Goal: Task Accomplishment & Management: Complete application form

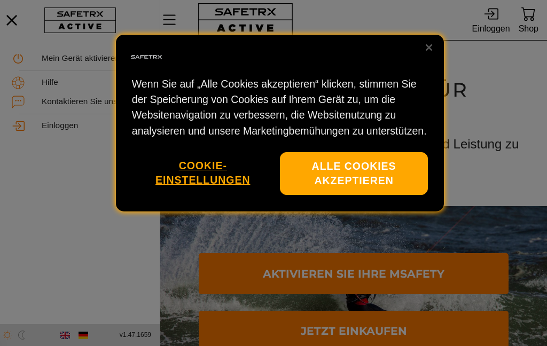
click at [375, 163] on button "Alle Cookies akzeptieren" at bounding box center [354, 173] width 148 height 43
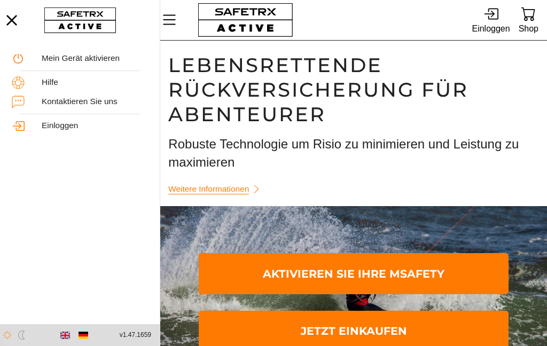
click at [419, 269] on span "Aktivieren Sie Ihre MSafety" at bounding box center [353, 273] width 292 height 37
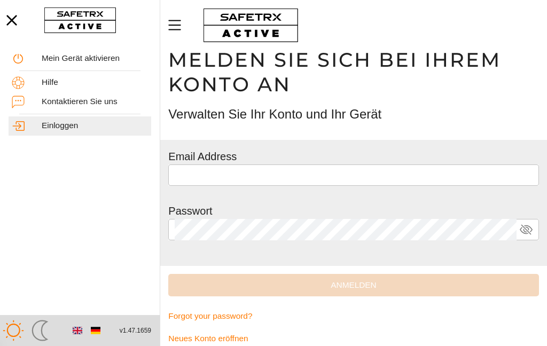
scroll to position [18, 0]
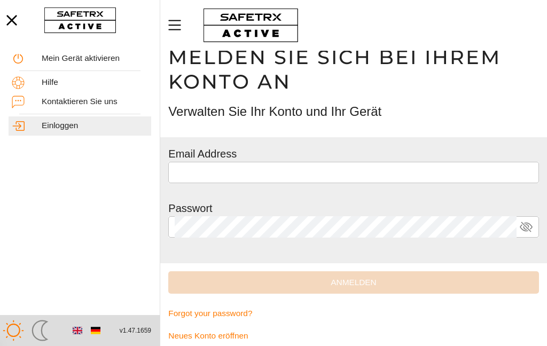
click at [291, 172] on input "text" at bounding box center [353, 172] width 357 height 21
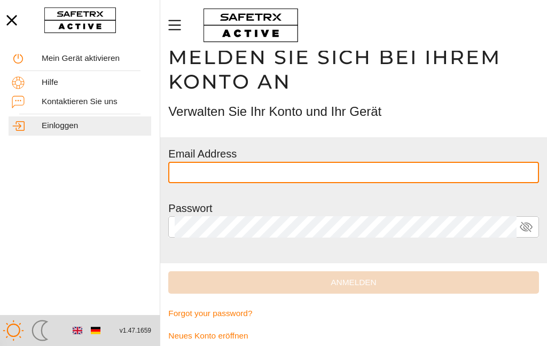
scroll to position [18, 0]
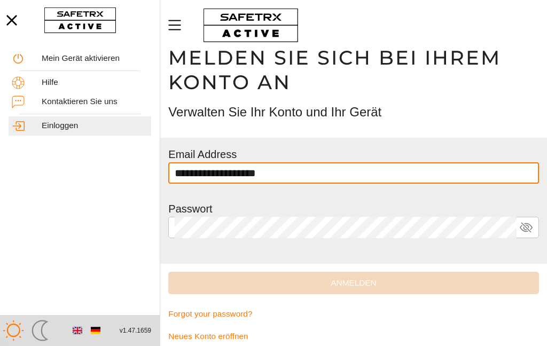
type input "**********"
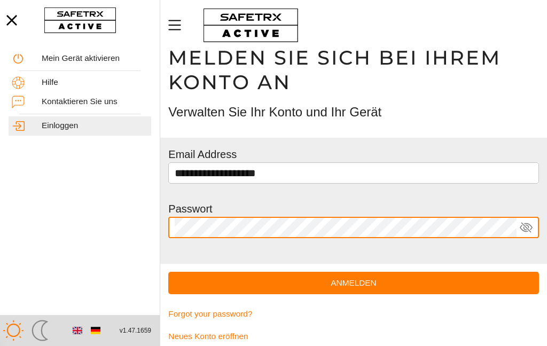
click at [528, 226] on icon at bounding box center [525, 227] width 13 height 13
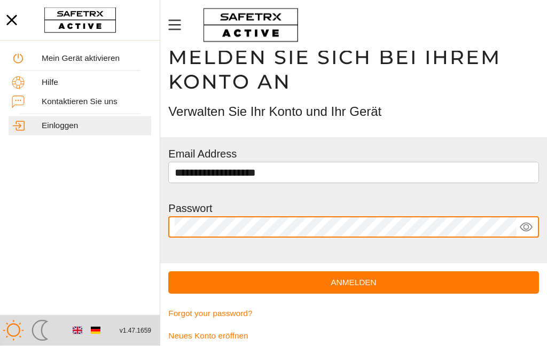
click at [350, 282] on span "Anmelden" at bounding box center [353, 283] width 353 height 14
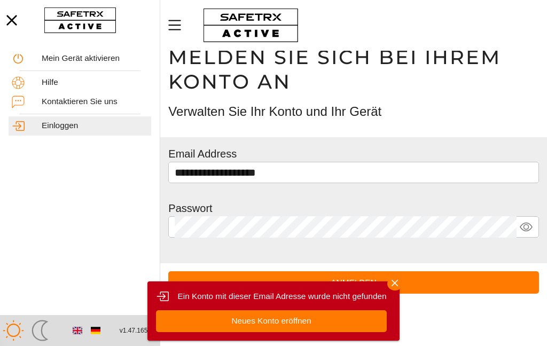
click at [301, 327] on span "Neues Konto eröffnen" at bounding box center [271, 321] width 80 height 14
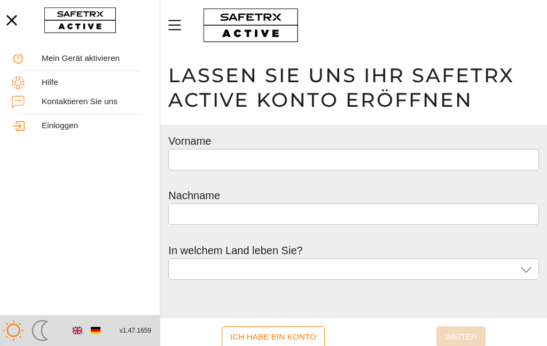
click at [515, 273] on div at bounding box center [345, 268] width 341 height 21
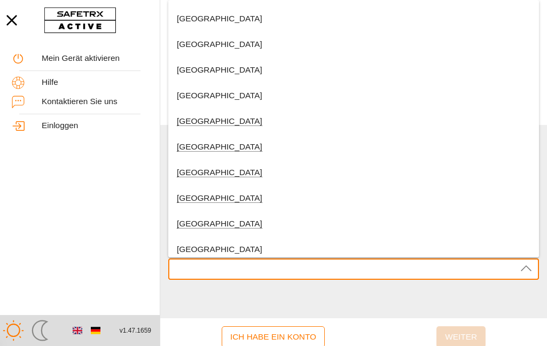
scroll to position [97, 0]
click at [196, 176] on span "[GEOGRAPHIC_DATA]" at bounding box center [219, 172] width 85 height 10
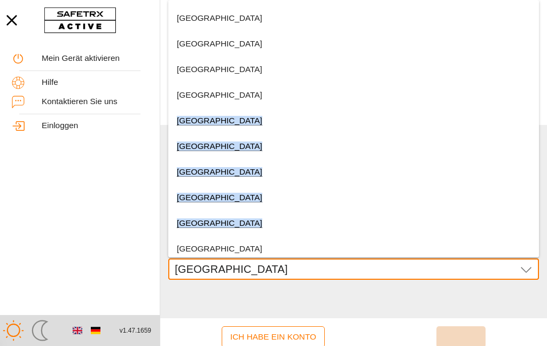
type input "[GEOGRAPHIC_DATA]"
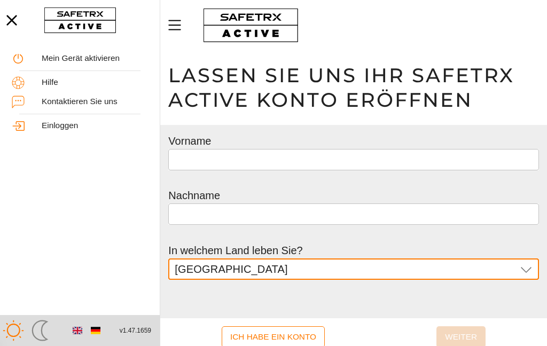
click at [317, 170] on div at bounding box center [353, 175] width 370 height 11
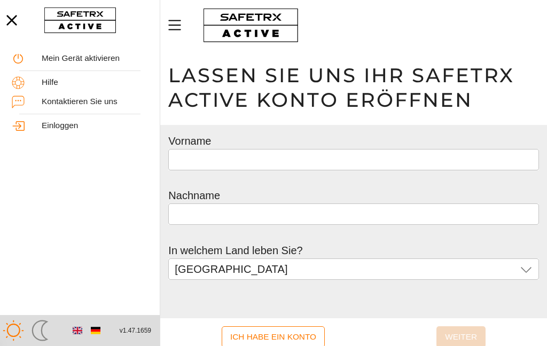
click at [367, 160] on input "text" at bounding box center [353, 159] width 357 height 21
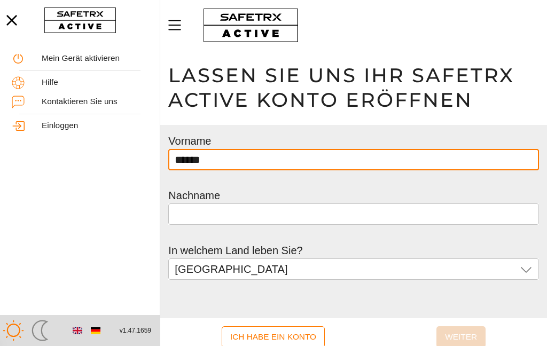
type input "******"
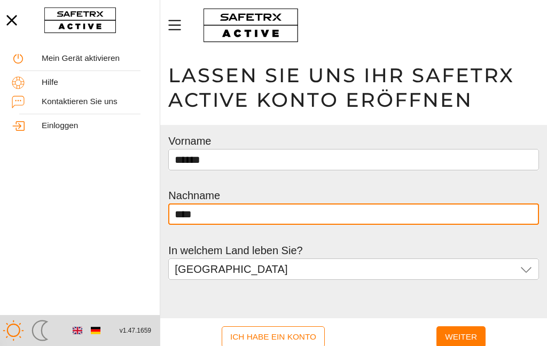
type input "*****"
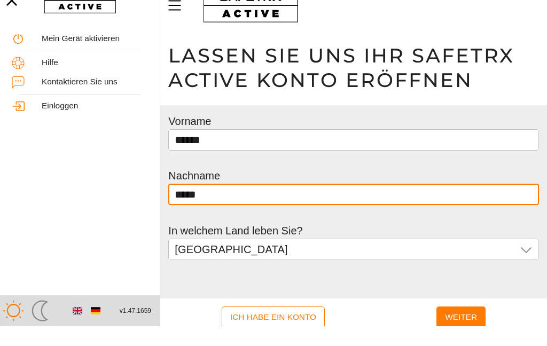
scroll to position [9, 0]
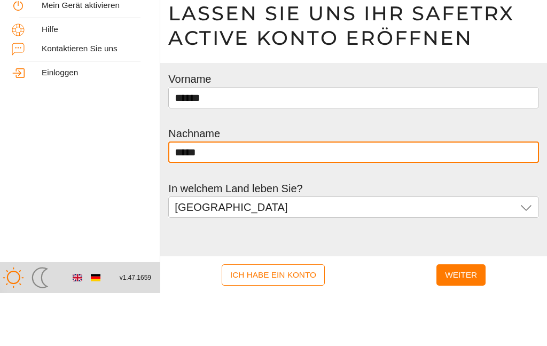
click at [452, 319] on span "Weiter" at bounding box center [461, 327] width 32 height 17
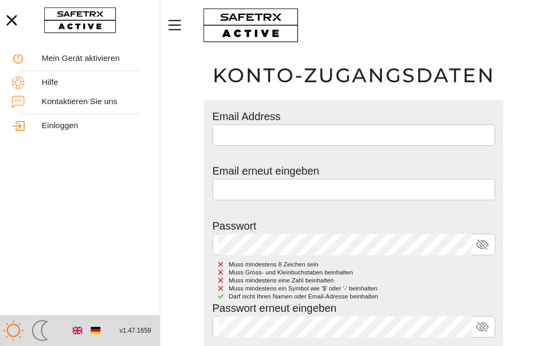
scroll to position [52, 0]
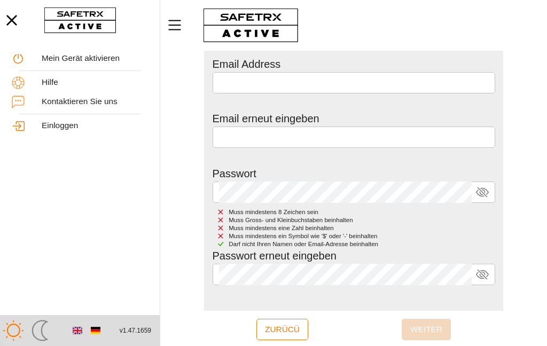
click at [292, 81] on input "email" at bounding box center [354, 82] width 270 height 21
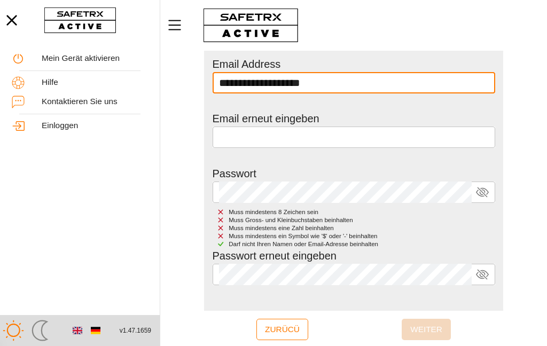
type input "**********"
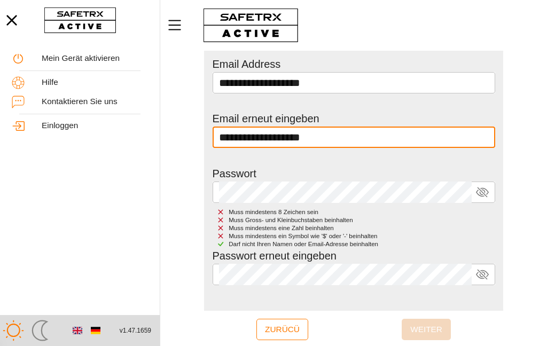
type input "**********"
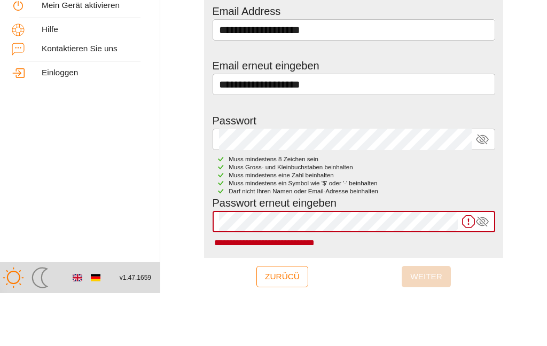
click at [487, 268] on icon at bounding box center [482, 274] width 13 height 13
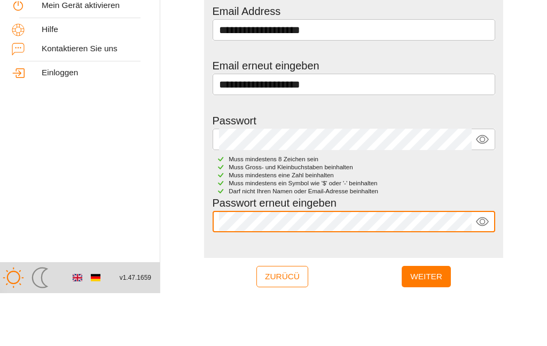
click at [424, 321] on span "Weiter" at bounding box center [426, 329] width 32 height 17
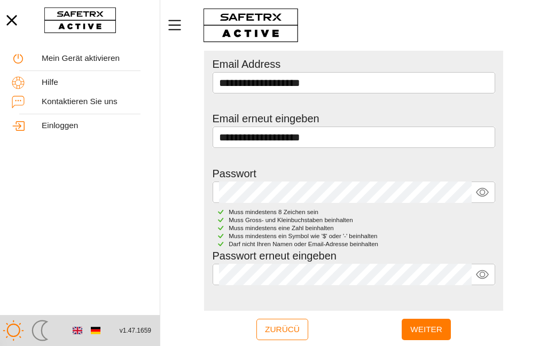
scroll to position [13, 0]
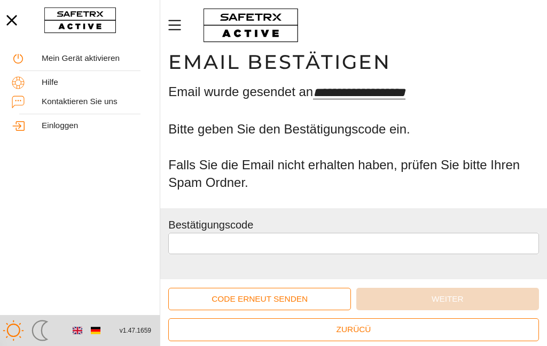
click at [247, 234] on input "text" at bounding box center [353, 243] width 357 height 21
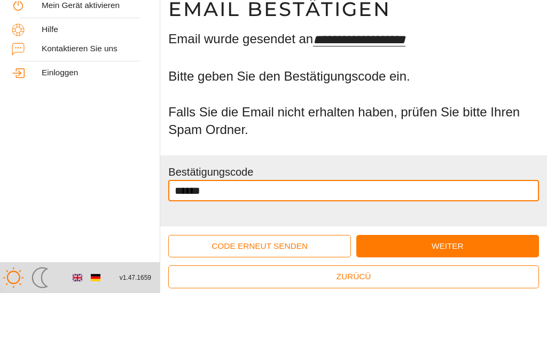
type input "******"
click at [435, 292] on span "Weiter" at bounding box center [447, 299] width 165 height 14
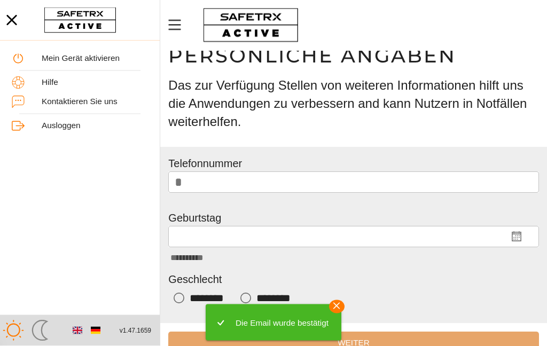
scroll to position [43, 0]
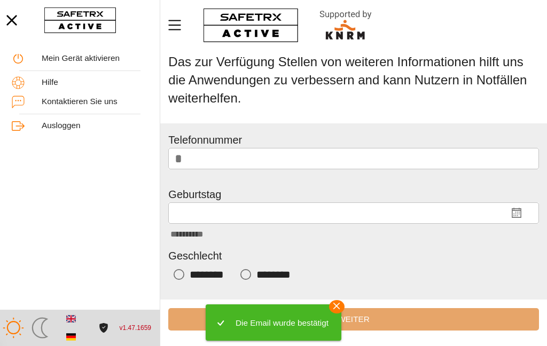
click at [249, 274] on icon "Männlich" at bounding box center [245, 274] width 11 height 11
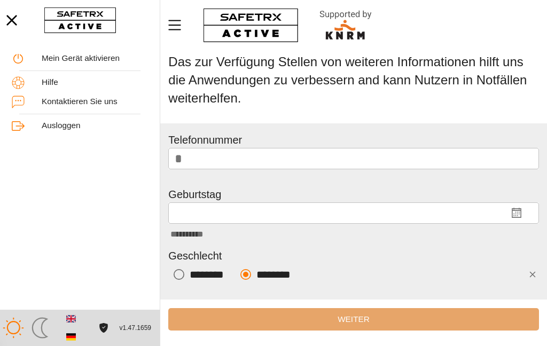
click at [249, 211] on input "**********" at bounding box center [336, 212] width 323 height 21
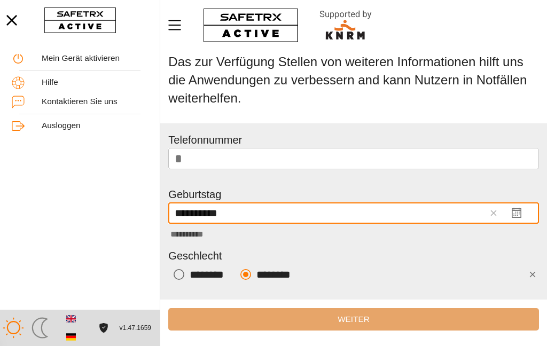
type input "**********"
click at [239, 162] on input "*" at bounding box center [358, 158] width 345 height 21
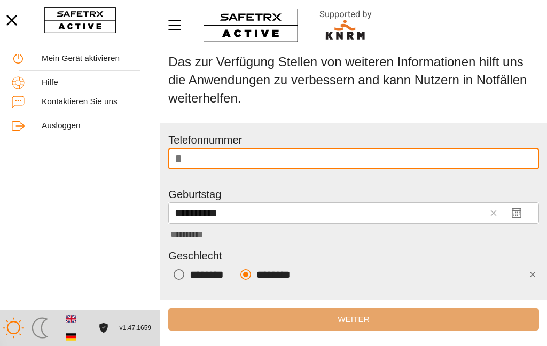
type input "**********"
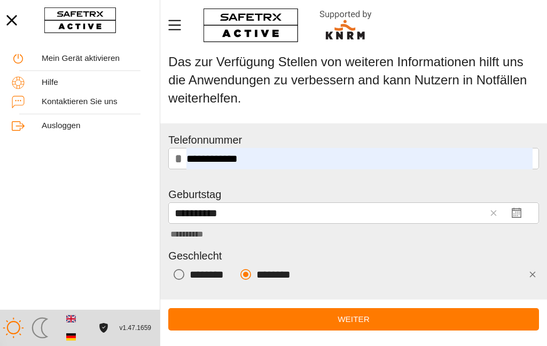
click at [350, 312] on span "Weiter" at bounding box center [353, 319] width 353 height 14
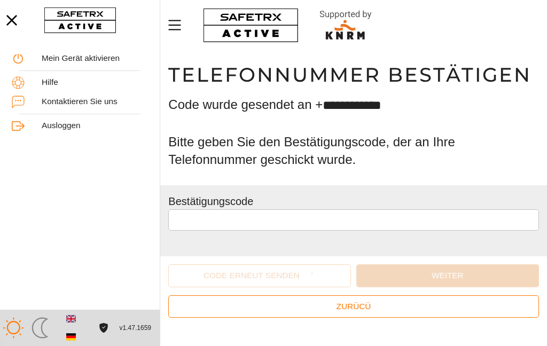
click at [317, 215] on input "text" at bounding box center [353, 219] width 357 height 21
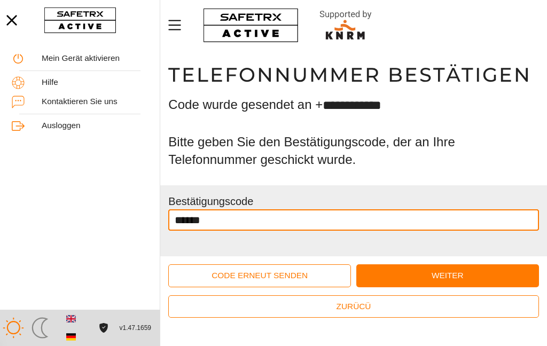
type input "******"
click at [462, 274] on span "Weiter" at bounding box center [447, 276] width 165 height 14
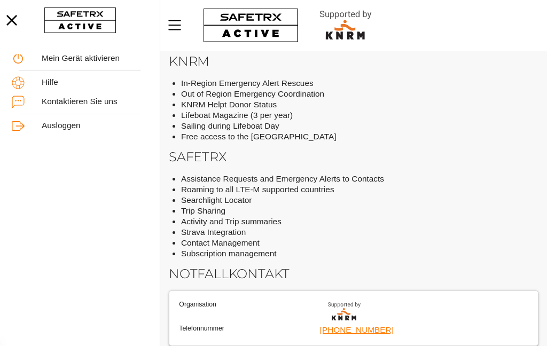
scroll to position [40, 0]
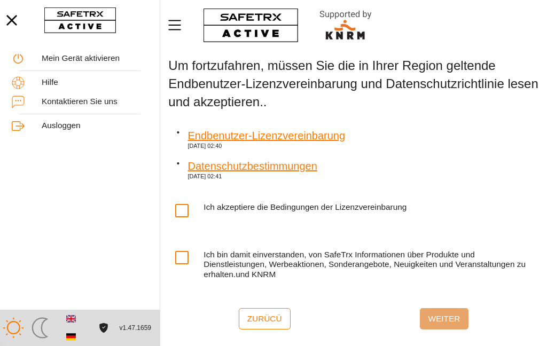
scroll to position [36, 0]
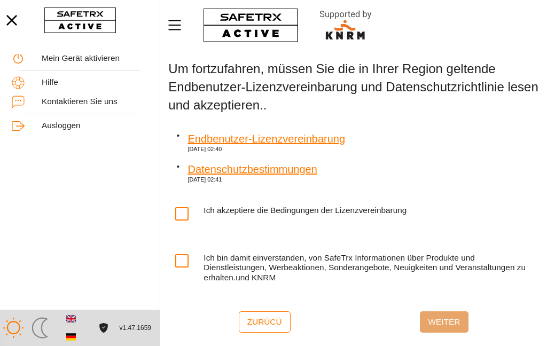
click at [186, 208] on icon at bounding box center [181, 213] width 11 height 11
click at [448, 320] on span "Weiter" at bounding box center [444, 321] width 32 height 17
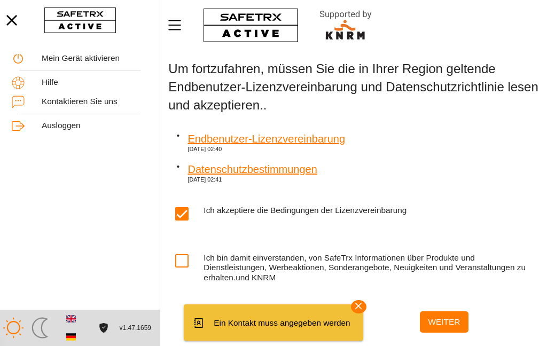
scroll to position [1, 0]
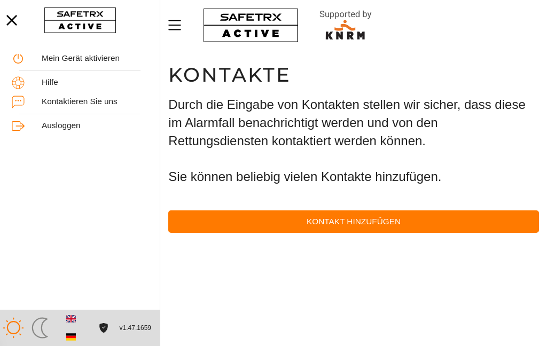
click at [365, 223] on span "Kontakt hinzufügen" at bounding box center [353, 222] width 353 height 14
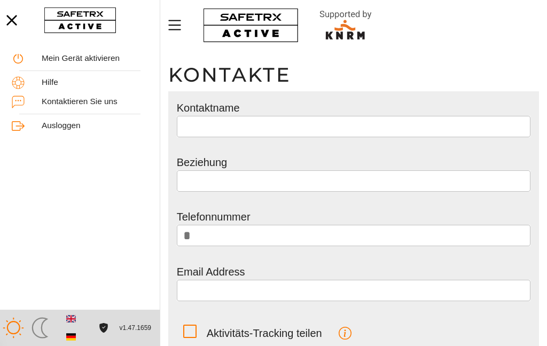
click at [234, 127] on input "text" at bounding box center [353, 126] width 341 height 21
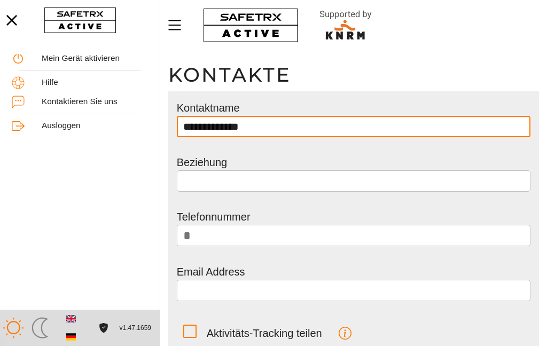
type input "**********"
click at [267, 182] on input "text" at bounding box center [353, 180] width 341 height 21
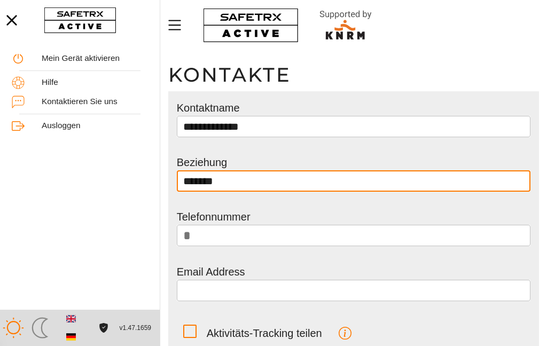
type input "*******"
click at [248, 236] on input "*" at bounding box center [359, 235] width 329 height 21
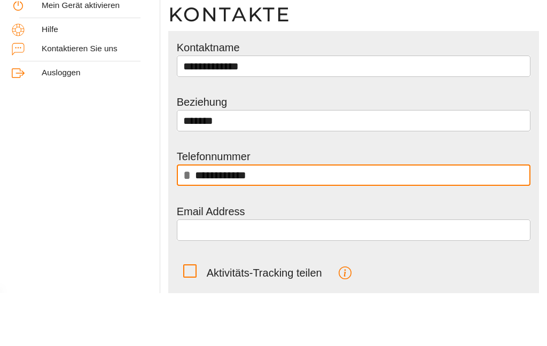
scroll to position [9, 0]
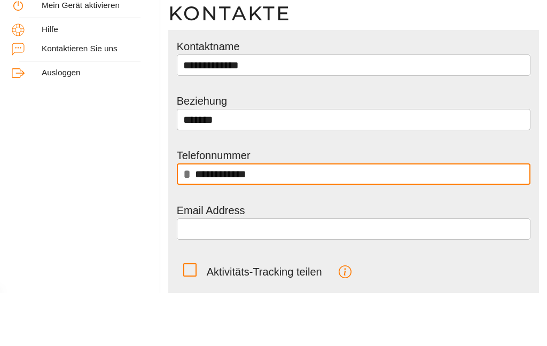
type input "**********"
click at [340, 271] on input "email" at bounding box center [353, 281] width 341 height 21
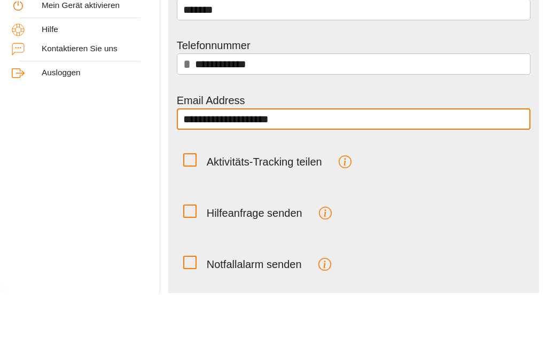
scroll to position [119, 0]
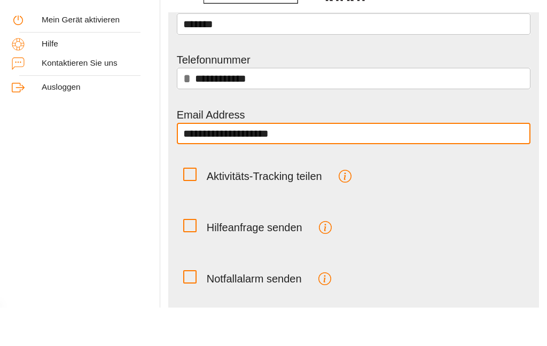
type input "**********"
click at [348, 208] on icon "button" at bounding box center [344, 214] width 13 height 13
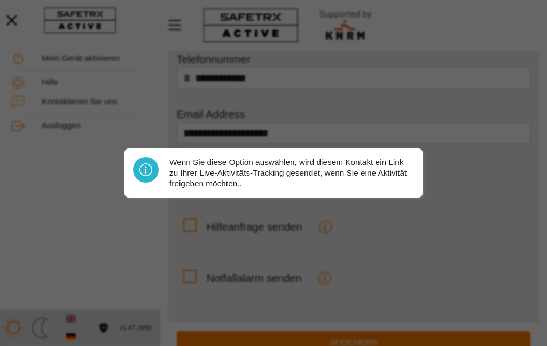
click at [454, 175] on div at bounding box center [273, 173] width 547 height 346
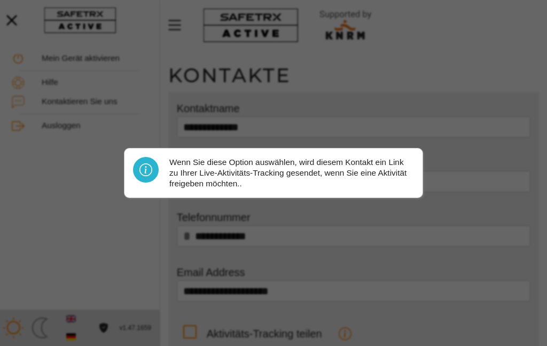
scroll to position [158, 0]
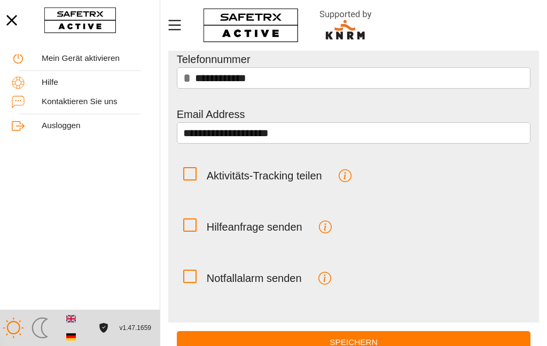
click at [327, 229] on icon "button" at bounding box center [325, 226] width 13 height 13
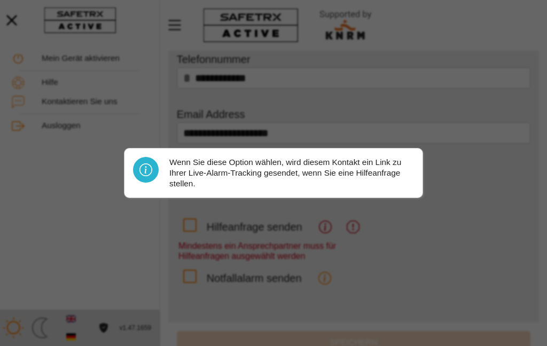
click at [476, 182] on div at bounding box center [273, 173] width 547 height 346
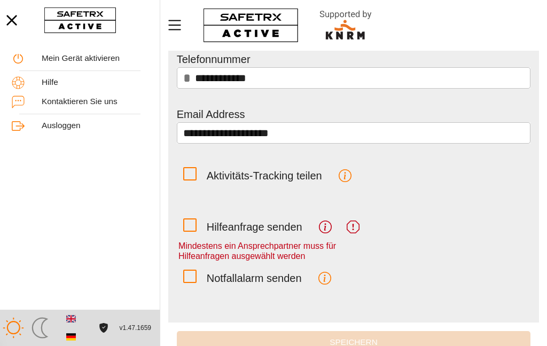
click at [324, 278] on icon "button" at bounding box center [324, 278] width 13 height 13
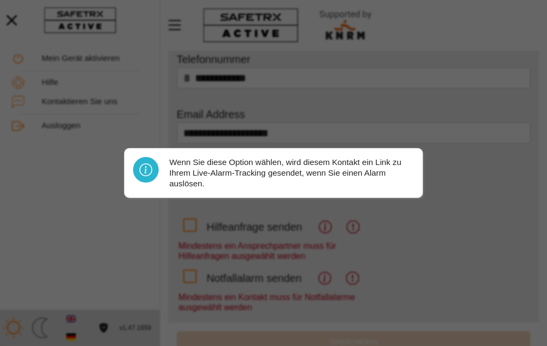
click at [465, 198] on div at bounding box center [273, 173] width 547 height 346
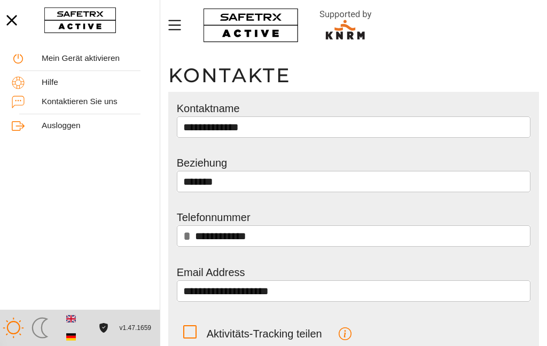
scroll to position [158, 0]
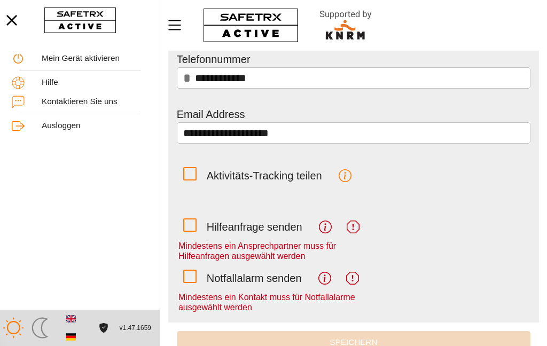
click at [349, 178] on icon "button" at bounding box center [344, 175] width 13 height 13
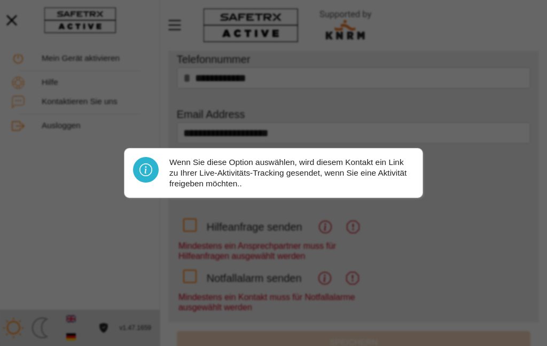
click at [464, 165] on div at bounding box center [273, 173] width 547 height 346
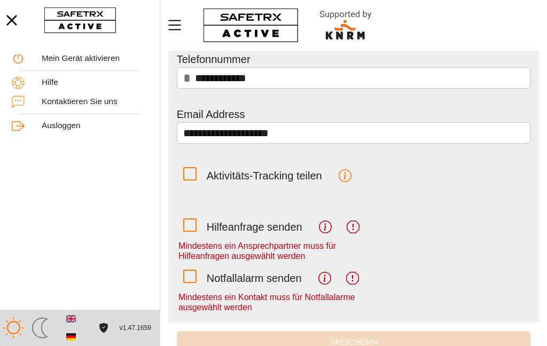
click at [188, 222] on icon at bounding box center [189, 224] width 11 height 11
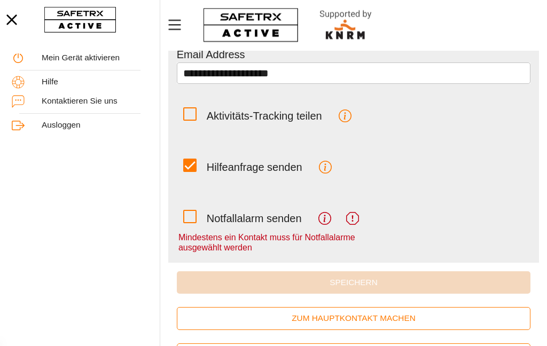
scroll to position [227, 0]
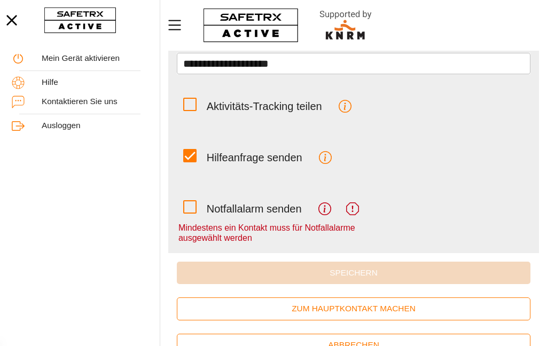
click at [191, 210] on icon at bounding box center [189, 206] width 11 height 11
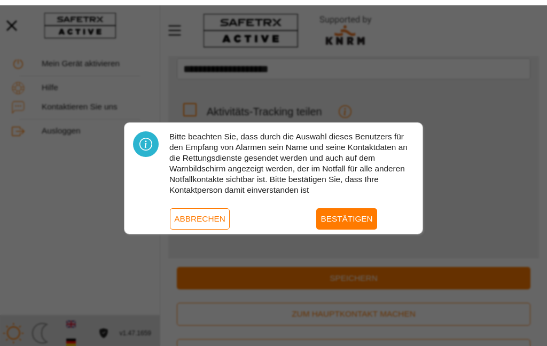
click at [195, 212] on span "Abbrechen" at bounding box center [199, 214] width 51 height 14
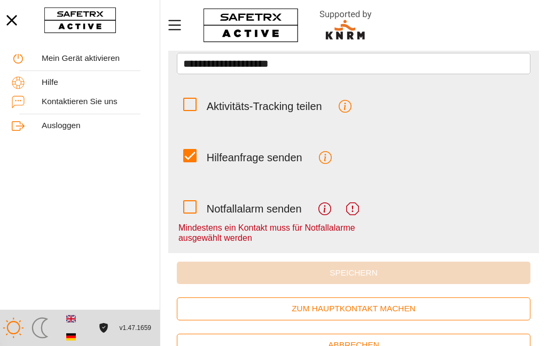
click at [362, 308] on span "Zum Hauptkontakt machen" at bounding box center [353, 309] width 337 height 14
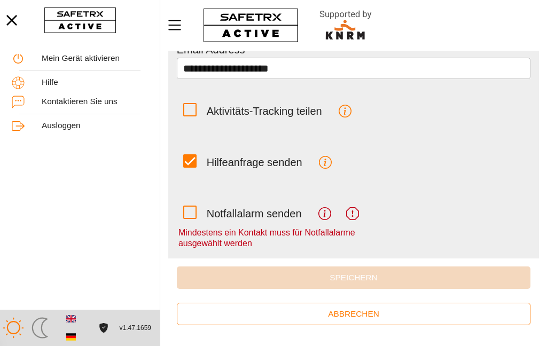
scroll to position [196, 0]
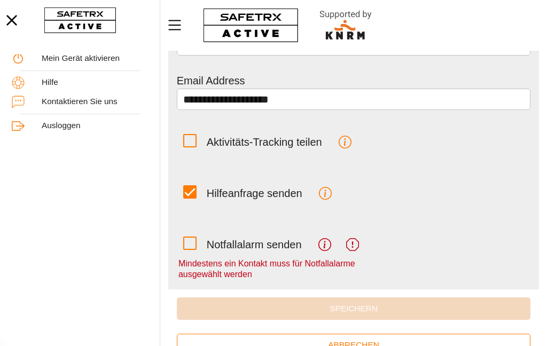
click at [191, 138] on icon at bounding box center [189, 140] width 11 height 11
click at [190, 140] on icon at bounding box center [190, 140] width 0 height 0
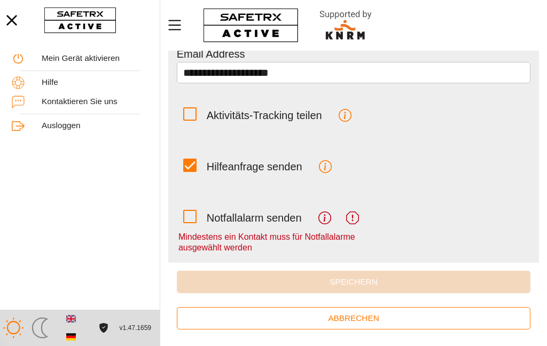
scroll to position [223, 0]
click at [191, 218] on icon at bounding box center [189, 216] width 11 height 11
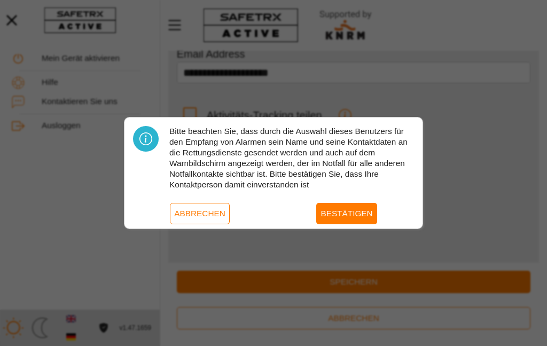
click at [355, 216] on span "Bestätigen" at bounding box center [346, 214] width 52 height 14
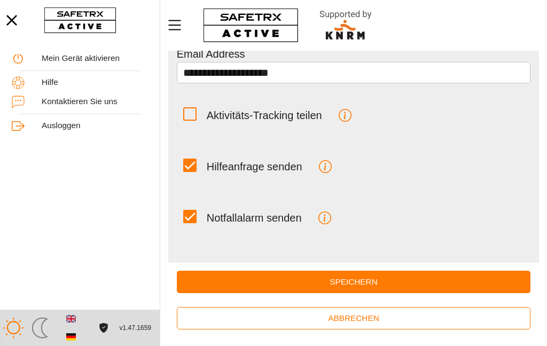
click at [369, 282] on span "Speichern" at bounding box center [353, 282] width 337 height 14
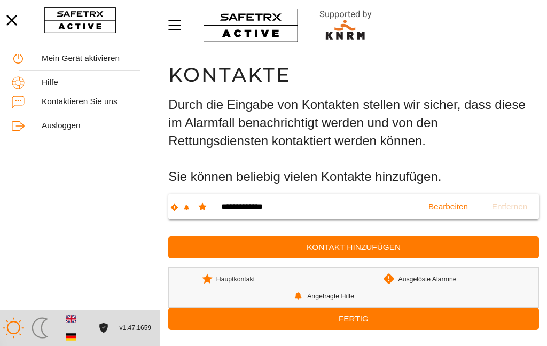
click at [366, 316] on span "Fertig" at bounding box center [353, 319] width 30 height 14
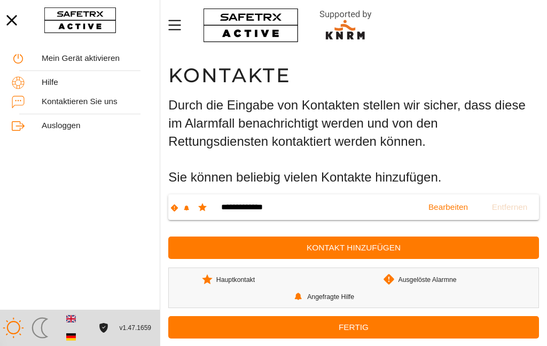
click at [367, 320] on span "Fertig" at bounding box center [353, 327] width 30 height 14
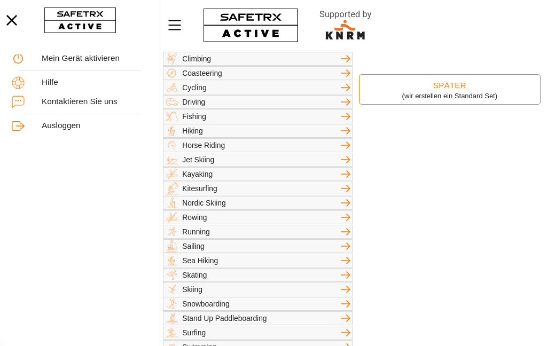
scroll to position [169, 0]
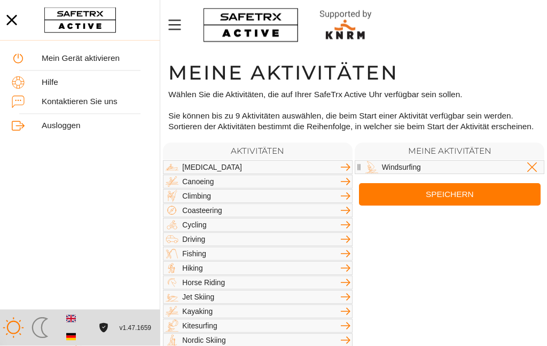
scroll to position [0, 0]
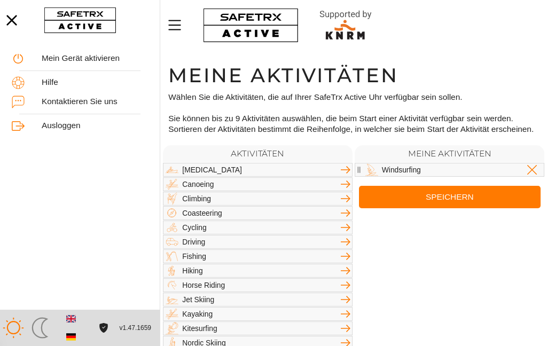
click at [456, 200] on span "Speichern" at bounding box center [449, 197] width 164 height 14
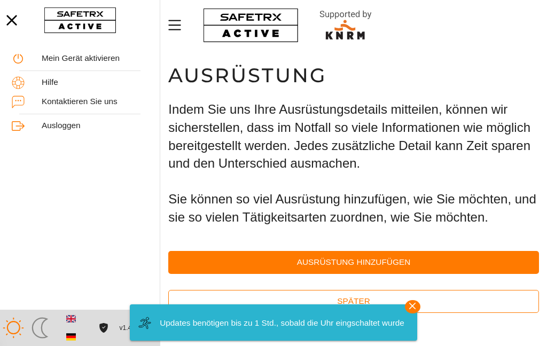
scroll to position [1, 0]
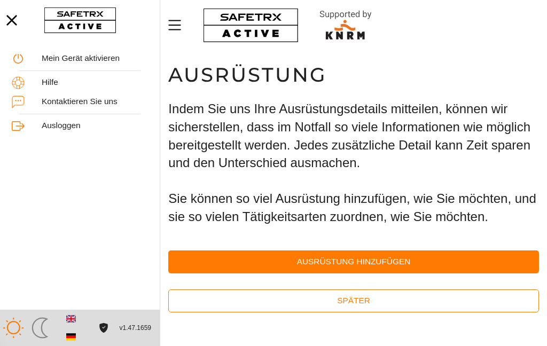
click at [356, 295] on span "Später" at bounding box center [353, 301] width 33 height 14
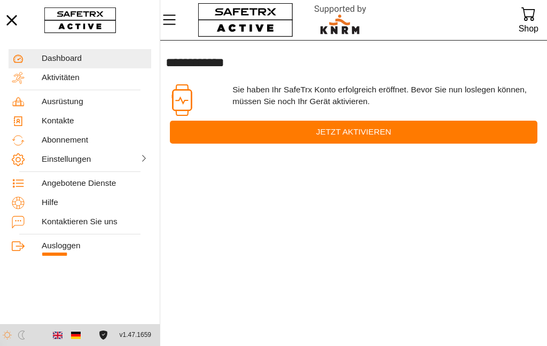
click at [381, 136] on span "Jetzt aktivieren" at bounding box center [353, 132] width 75 height 14
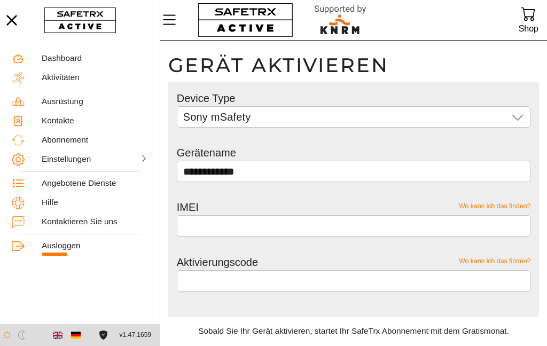
click at [271, 183] on div at bounding box center [354, 187] width 354 height 11
click at [270, 169] on input "**********" at bounding box center [353, 171] width 341 height 21
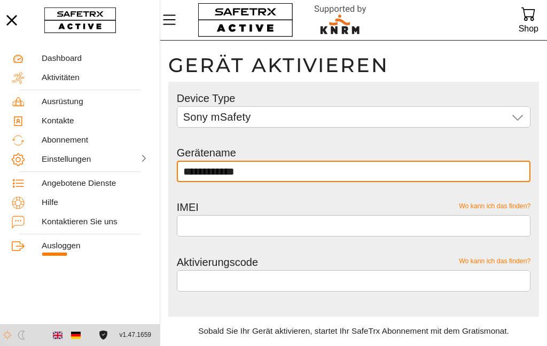
scroll to position [1, 0]
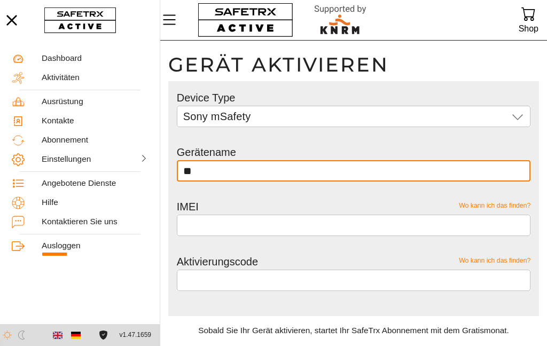
type input "*"
type input "**********"
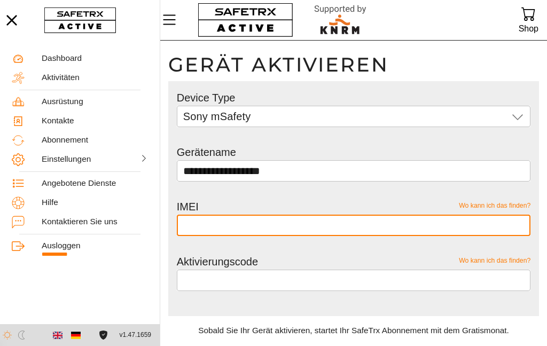
click at [302, 172] on input "**********" at bounding box center [353, 170] width 341 height 21
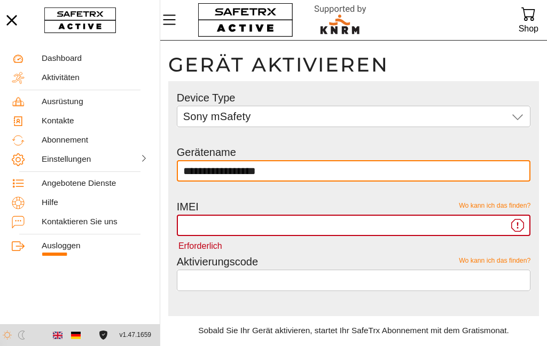
type input "**********"
click at [232, 227] on input "Erforderlich" at bounding box center [345, 225] width 325 height 21
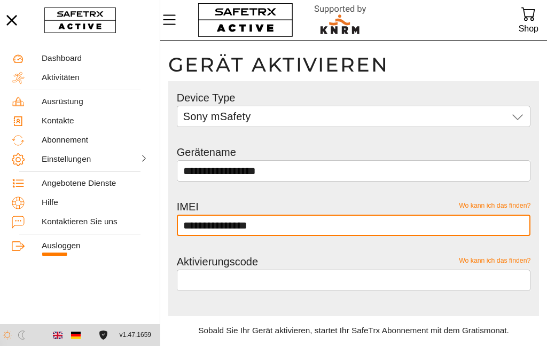
type input "**********"
click at [485, 262] on span "Wo kann ich das finden?" at bounding box center [495, 261] width 72 height 14
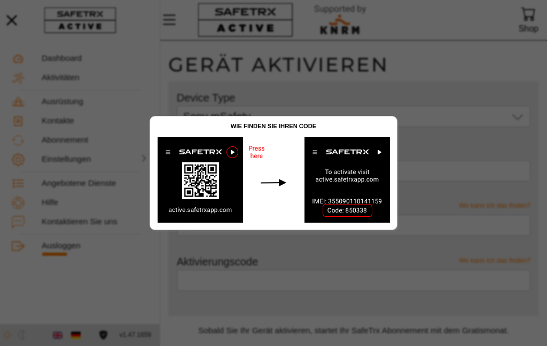
scroll to position [0, 0]
click at [439, 141] on div at bounding box center [273, 173] width 547 height 346
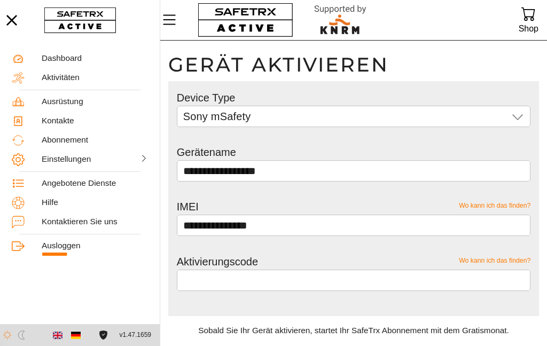
click at [230, 280] on input "text" at bounding box center [353, 280] width 341 height 21
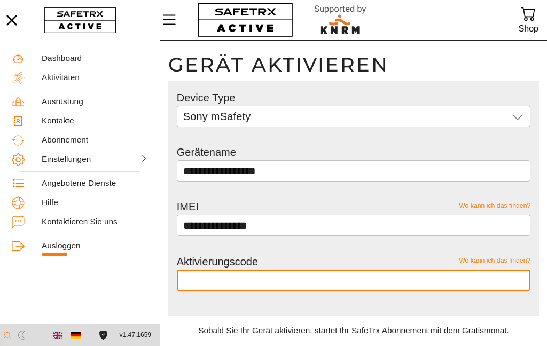
click at [219, 279] on input "text" at bounding box center [353, 280] width 341 height 21
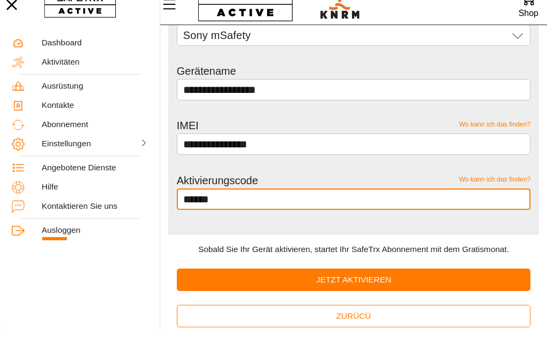
scroll to position [78, 0]
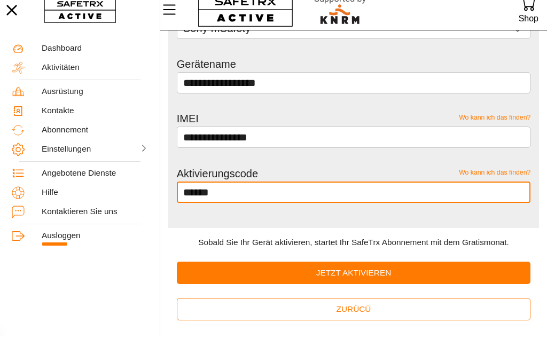
click at [373, 276] on span "Jetzt aktivieren" at bounding box center [353, 283] width 75 height 14
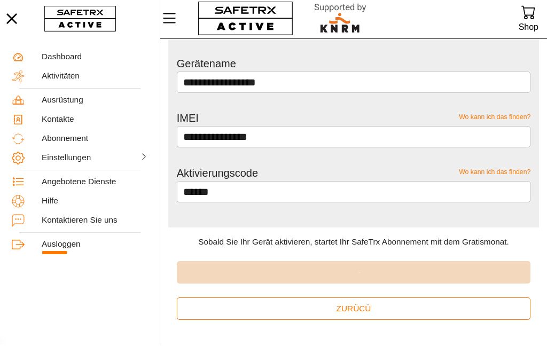
scroll to position [44, 0]
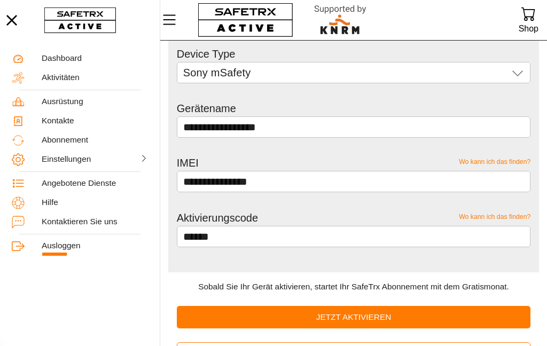
click at [255, 235] on input "******" at bounding box center [353, 236] width 341 height 21
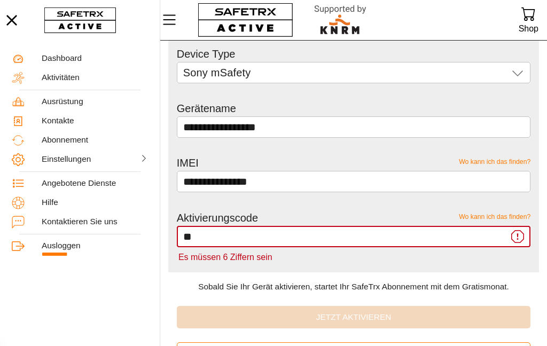
type input "*"
click at [501, 215] on span "Wo kann ich das finden?" at bounding box center [495, 217] width 72 height 14
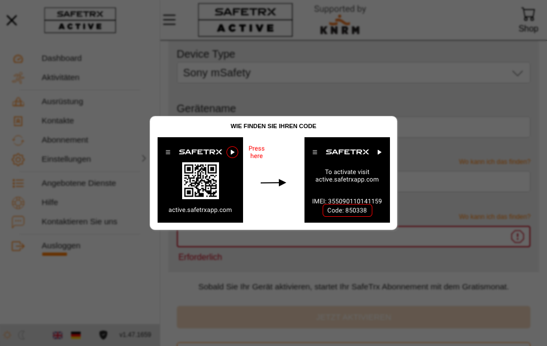
click at [257, 152] on img at bounding box center [273, 179] width 247 height 99
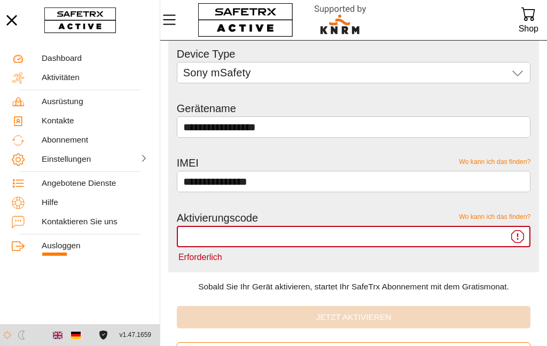
click at [507, 236] on input "Erforderlich" at bounding box center [345, 236] width 325 height 21
click at [495, 218] on span "Wo kann ich das finden?" at bounding box center [495, 217] width 72 height 14
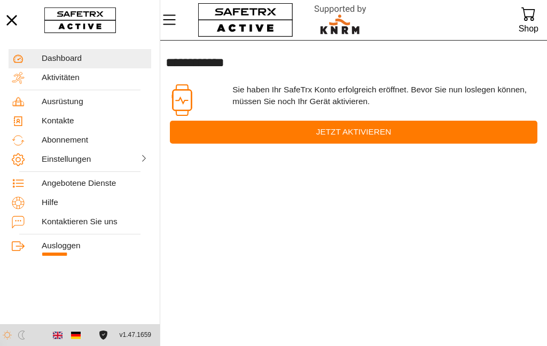
click at [66, 98] on div "Ausrüstung" at bounding box center [95, 102] width 106 height 10
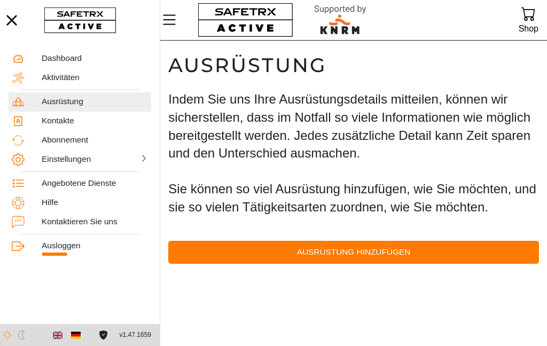
click at [56, 125] on div "Kontakte" at bounding box center [80, 121] width 143 height 19
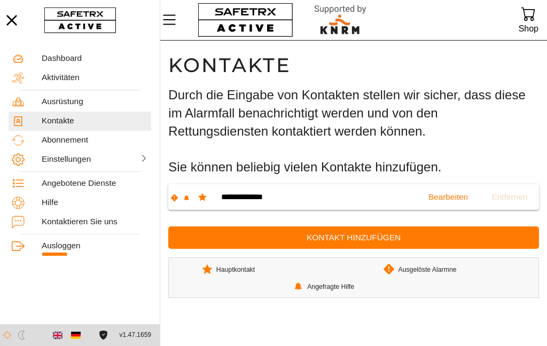
click at [54, 143] on div "Abonnement" at bounding box center [95, 140] width 106 height 10
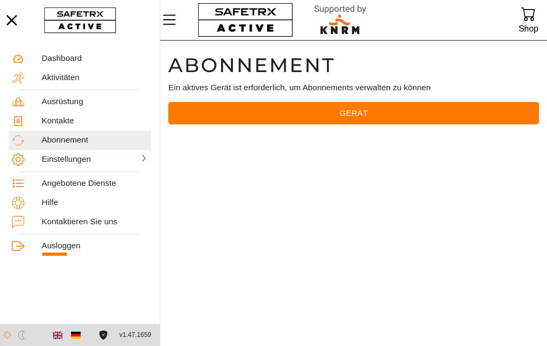
click at [65, 161] on div "Einstellungen" at bounding box center [67, 159] width 51 height 10
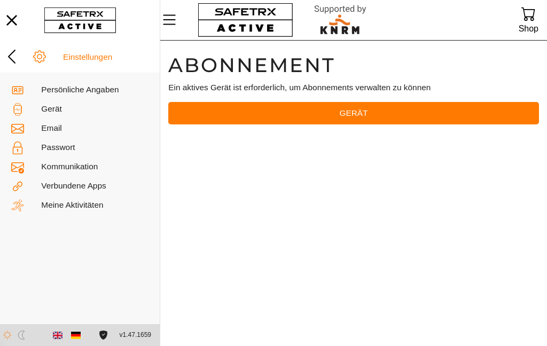
click at [60, 208] on div "Meine Aktivitäten" at bounding box center [94, 205] width 107 height 10
click at [515, 20] on div at bounding box center [352, 20] width 331 height 40
click at [525, 28] on div "Shop" at bounding box center [528, 28] width 20 height 14
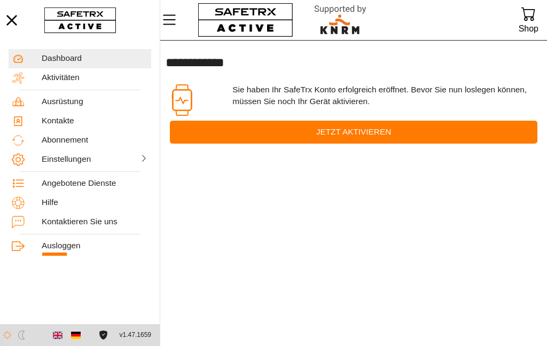
click at [84, 137] on div "Abonnement" at bounding box center [95, 140] width 106 height 10
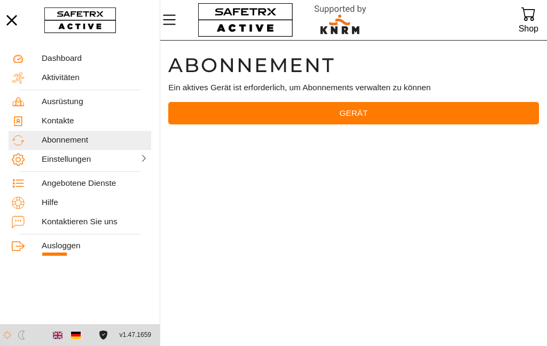
click at [79, 163] on div "Einstellungen" at bounding box center [67, 159] width 51 height 10
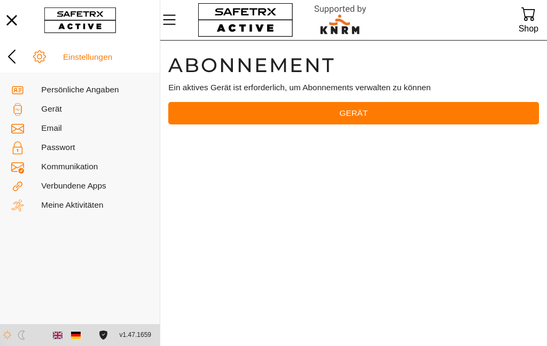
click at [89, 60] on div "Einstellungen" at bounding box center [109, 57] width 93 height 10
